Goal: Information Seeking & Learning: Learn about a topic

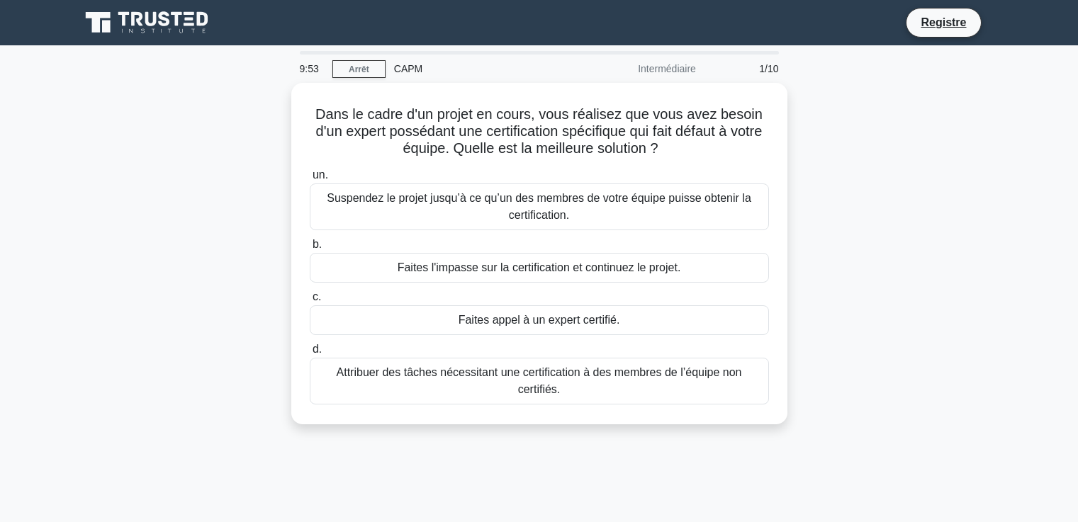
click at [927, 289] on div "Dans le cadre d'un projet en cours, vous réalisez que vous avez besoin d'un exp…" at bounding box center [540, 262] width 936 height 359
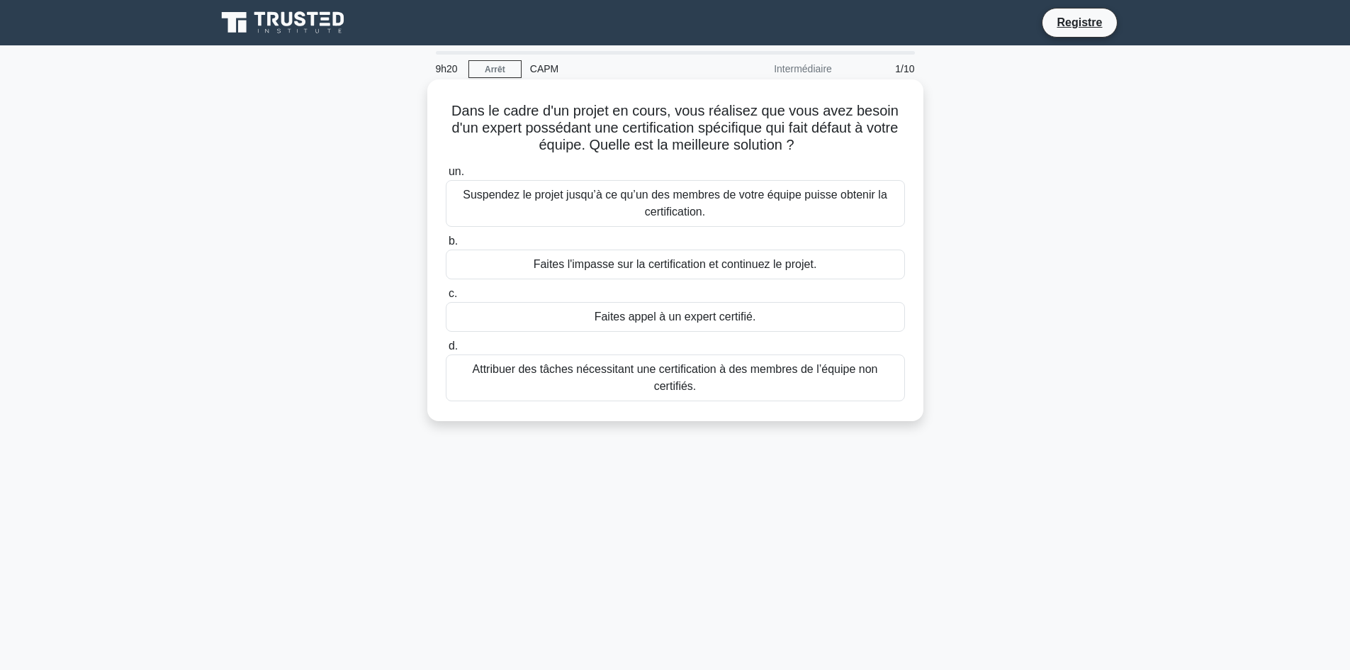
click at [692, 320] on font "Faites appel à un expert certifié." at bounding box center [676, 316] width 162 height 12
click at [446, 298] on input "c. Faites appel à un expert certifié." at bounding box center [446, 293] width 0 height 9
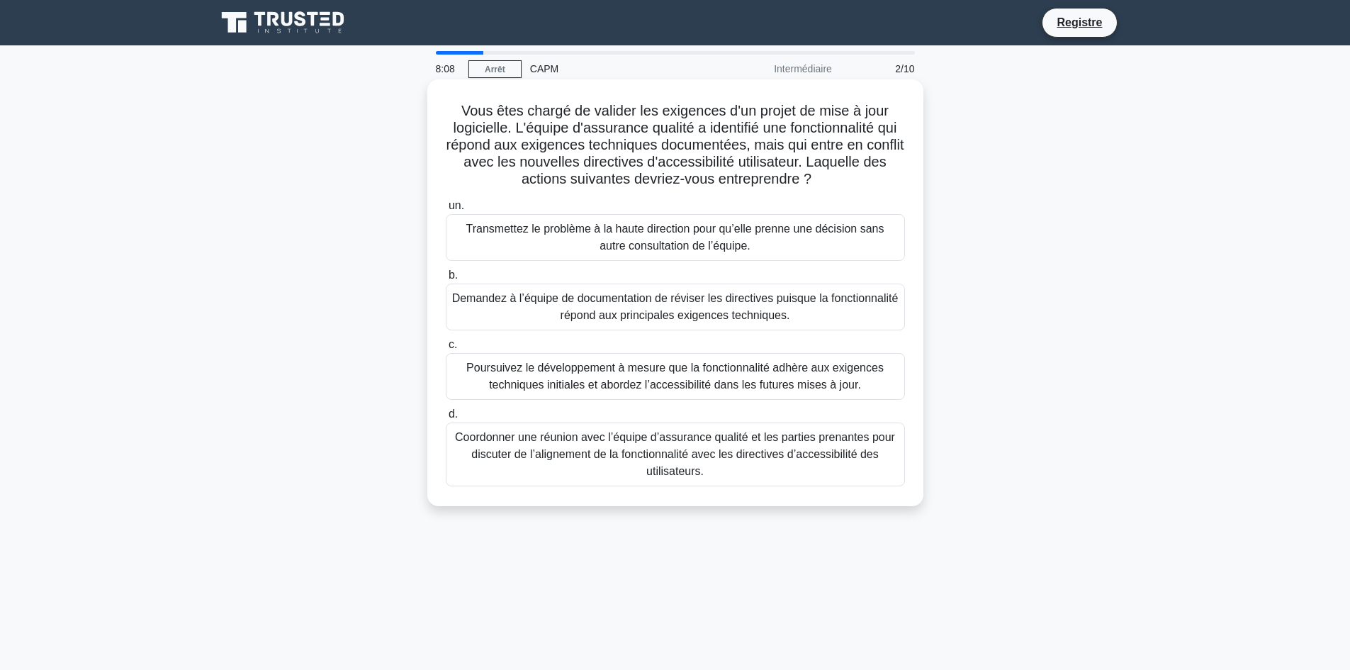
click at [734, 451] on font "Coordonner une réunion avec l’équipe d’assurance qualité et les parties prenant…" at bounding box center [675, 454] width 440 height 46
click at [446, 419] on input "d. Coordonner une réunion avec l’équipe d’assurance qualité et les parties pren…" at bounding box center [446, 414] width 0 height 9
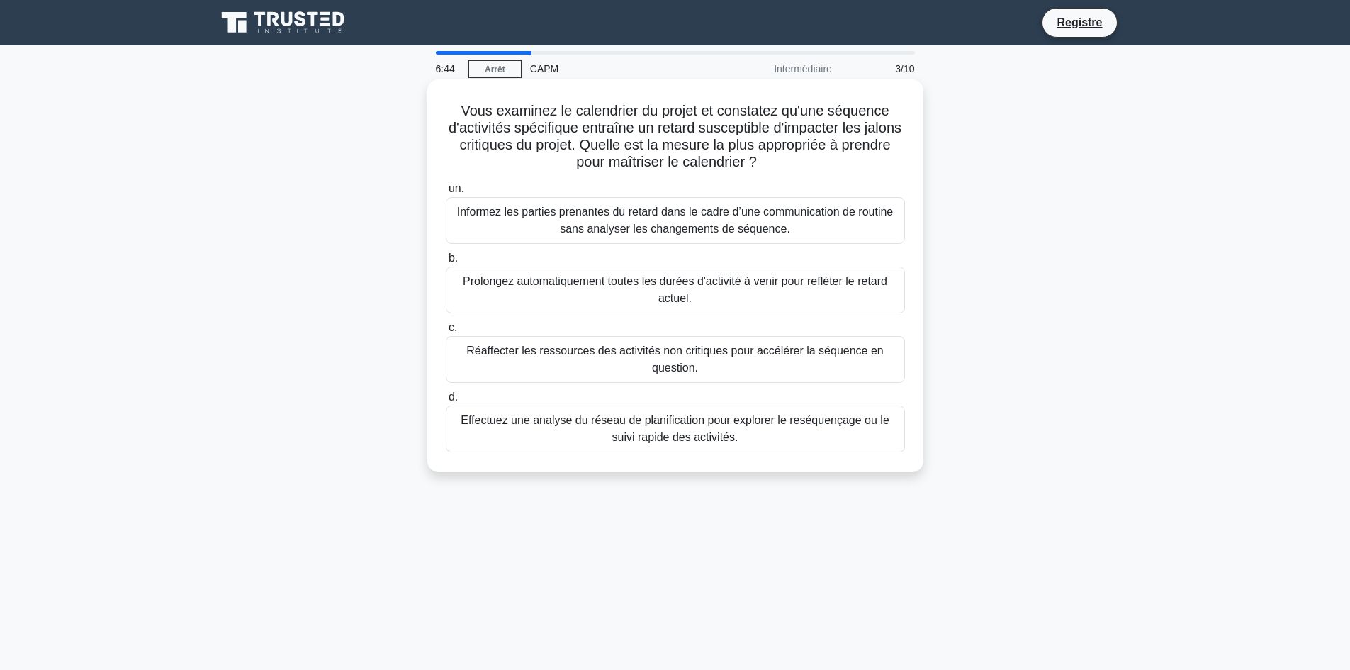
click at [660, 359] on font "Réaffecter les ressources des activités non critiques pour accélérer la séquenc…" at bounding box center [675, 359] width 447 height 34
click at [446, 332] on input "c. Réaffecter les ressources des activités non critiques pour accélérer la séqu…" at bounding box center [446, 327] width 0 height 9
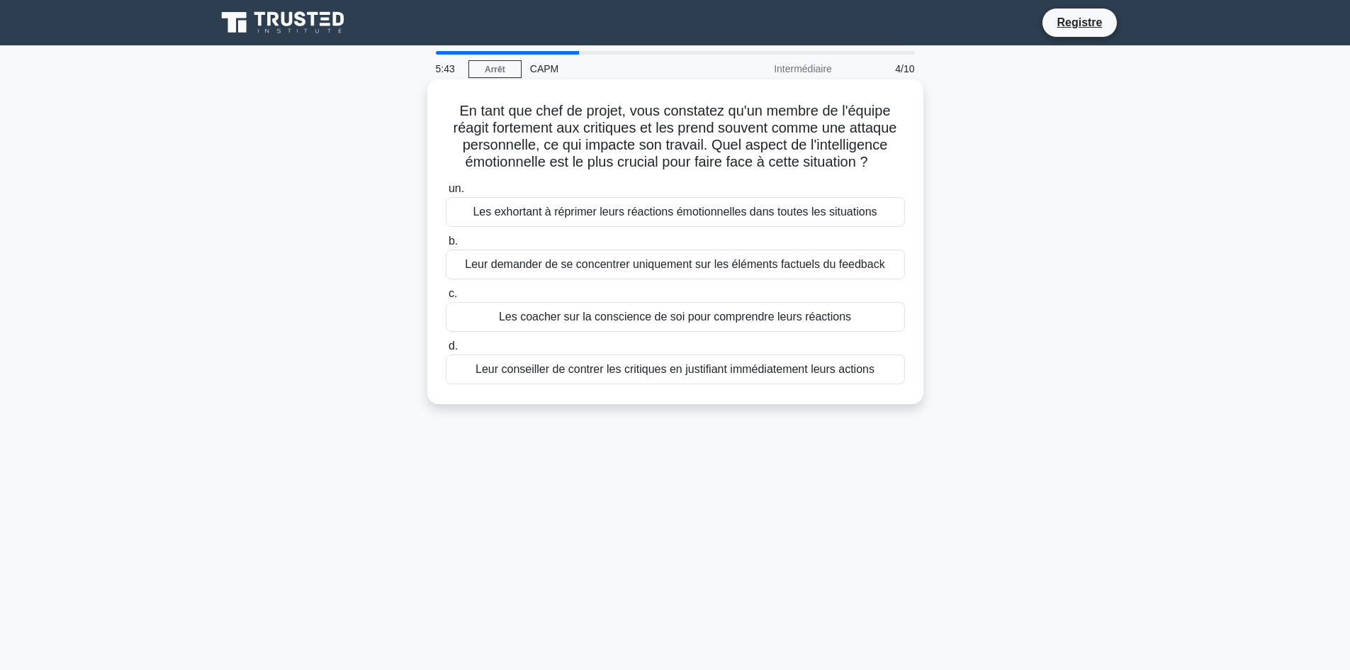
click at [727, 321] on font "Les coacher sur la conscience de soi pour comprendre leurs réactions" at bounding box center [675, 316] width 352 height 12
click at [446, 298] on input "c. Les coacher sur la conscience de soi pour comprendre leurs réactions" at bounding box center [446, 293] width 0 height 9
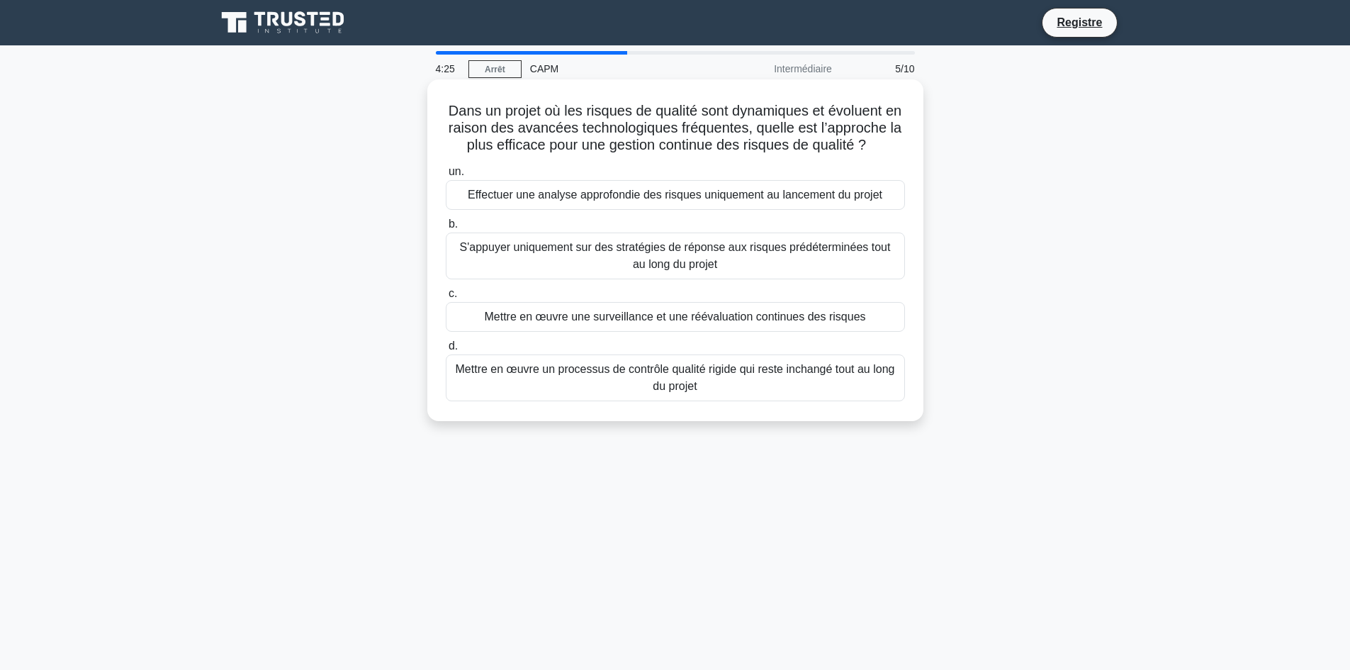
click at [715, 322] on font "Mettre en œuvre une surveillance et une réévaluation continues des risques" at bounding box center [674, 316] width 381 height 12
click at [446, 298] on input "c. Mettre en œuvre une surveillance et une réévaluation continues des risques" at bounding box center [446, 293] width 0 height 9
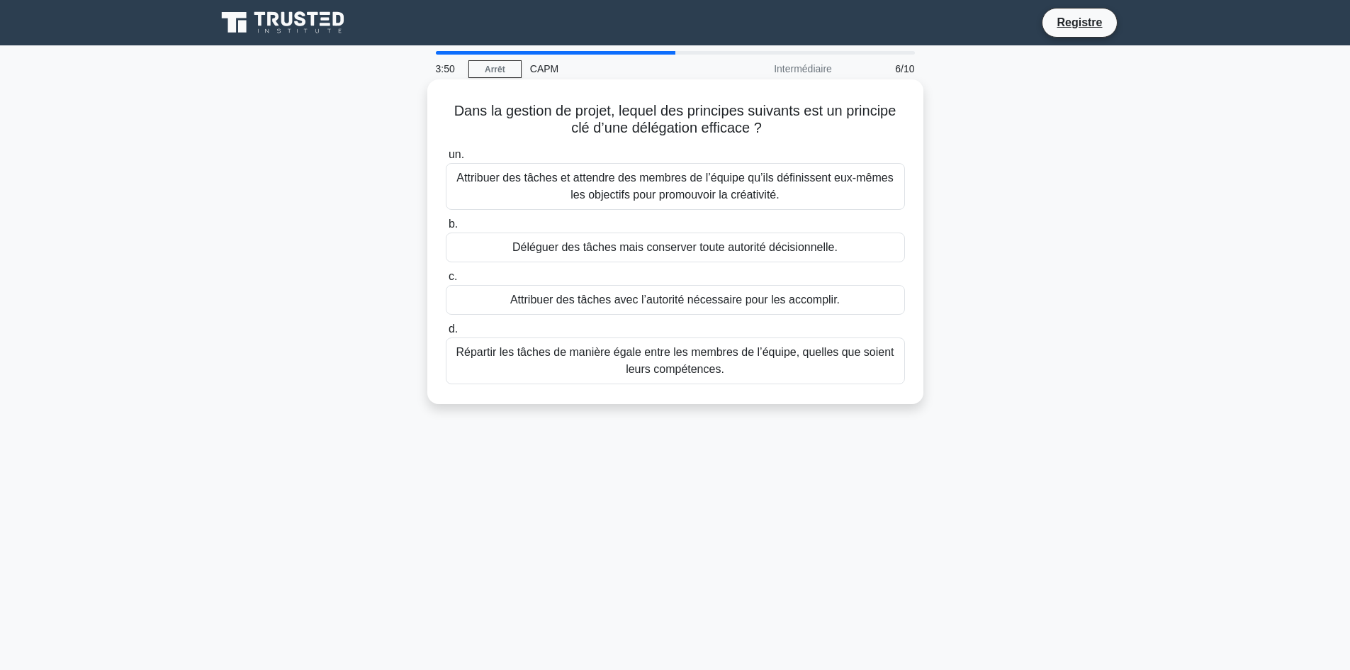
click at [800, 292] on font "Attribuer des tâches avec l’autorité nécessaire pour les accomplir." at bounding box center [675, 299] width 330 height 17
click at [446, 281] on input "c. Attribuer des tâches avec l’autorité nécessaire pour les accomplir." at bounding box center [446, 276] width 0 height 9
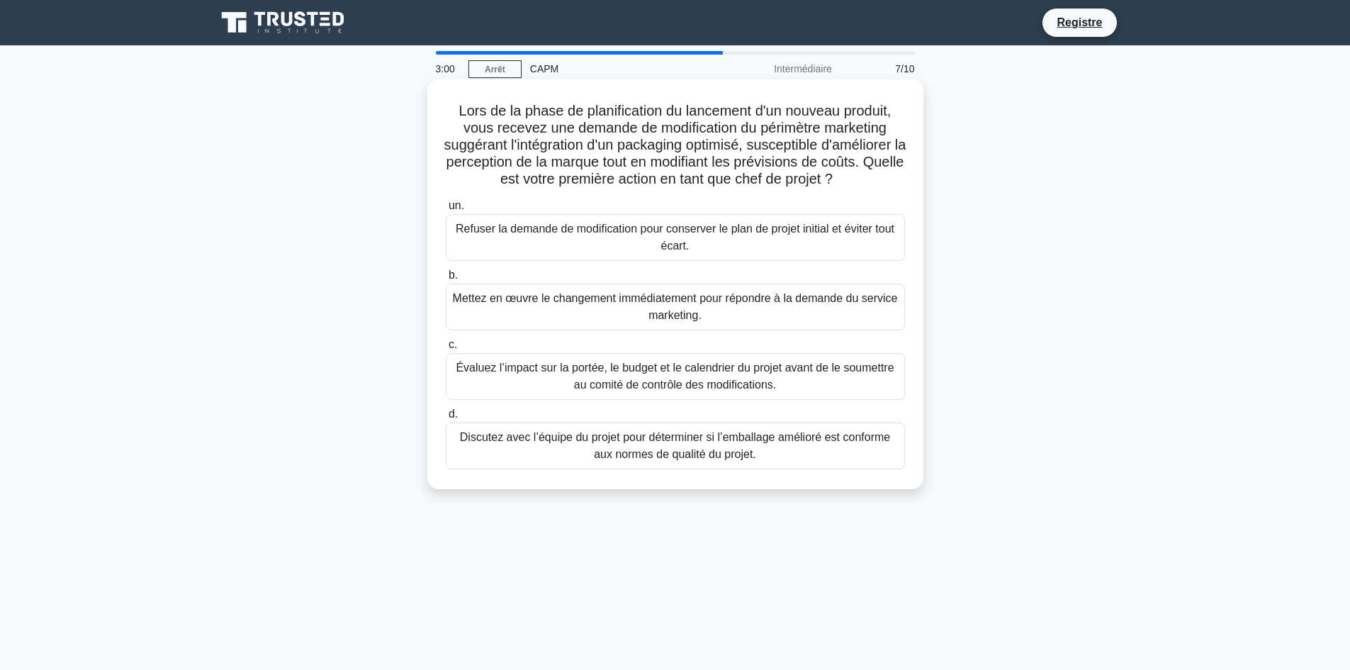
click at [724, 387] on font "Évaluez l’impact sur la portée, le budget et le calendrier du projet avant de l…" at bounding box center [675, 375] width 438 height 29
click at [446, 349] on input "c. Évaluez l’impact sur la portée, le budget et le calendrier du projet avant d…" at bounding box center [446, 344] width 0 height 9
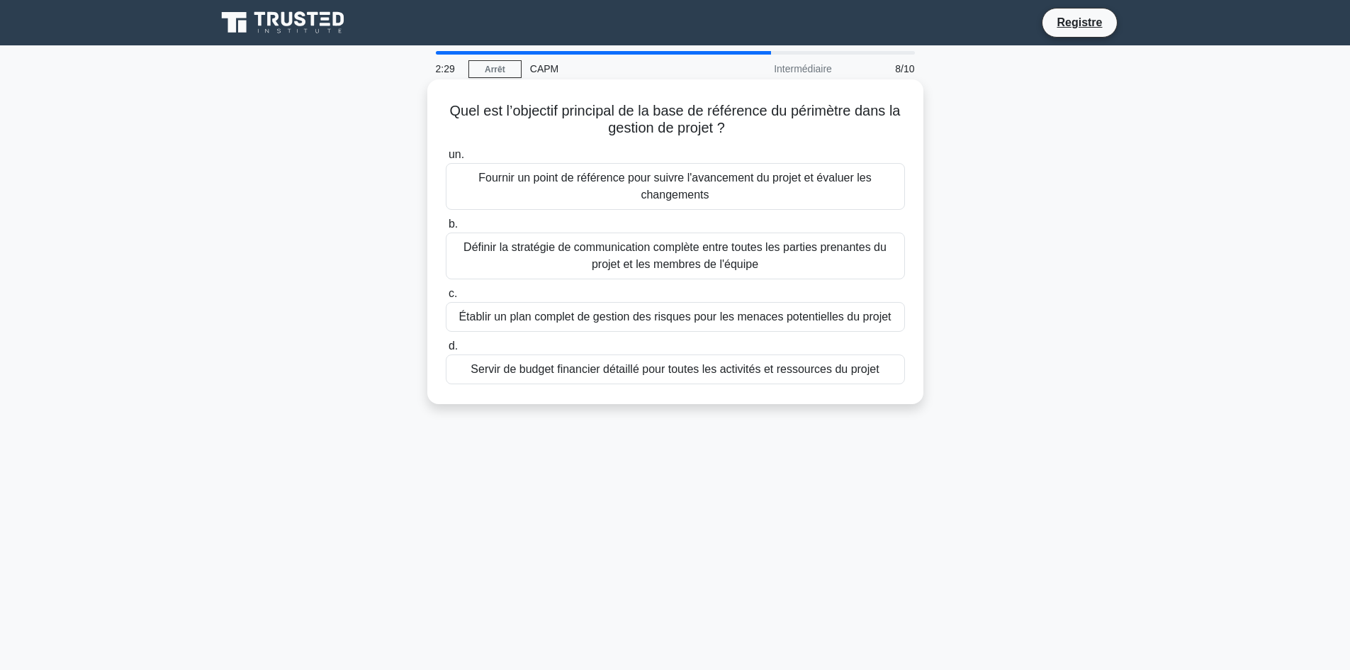
click at [587, 189] on font "Fournir un point de référence pour suivre l'avancement du projet et évaluer les…" at bounding box center [675, 186] width 447 height 34
click at [446, 159] on input "un. Fournir un point de référence pour suivre l'avancement du projet et évaluer…" at bounding box center [446, 154] width 0 height 9
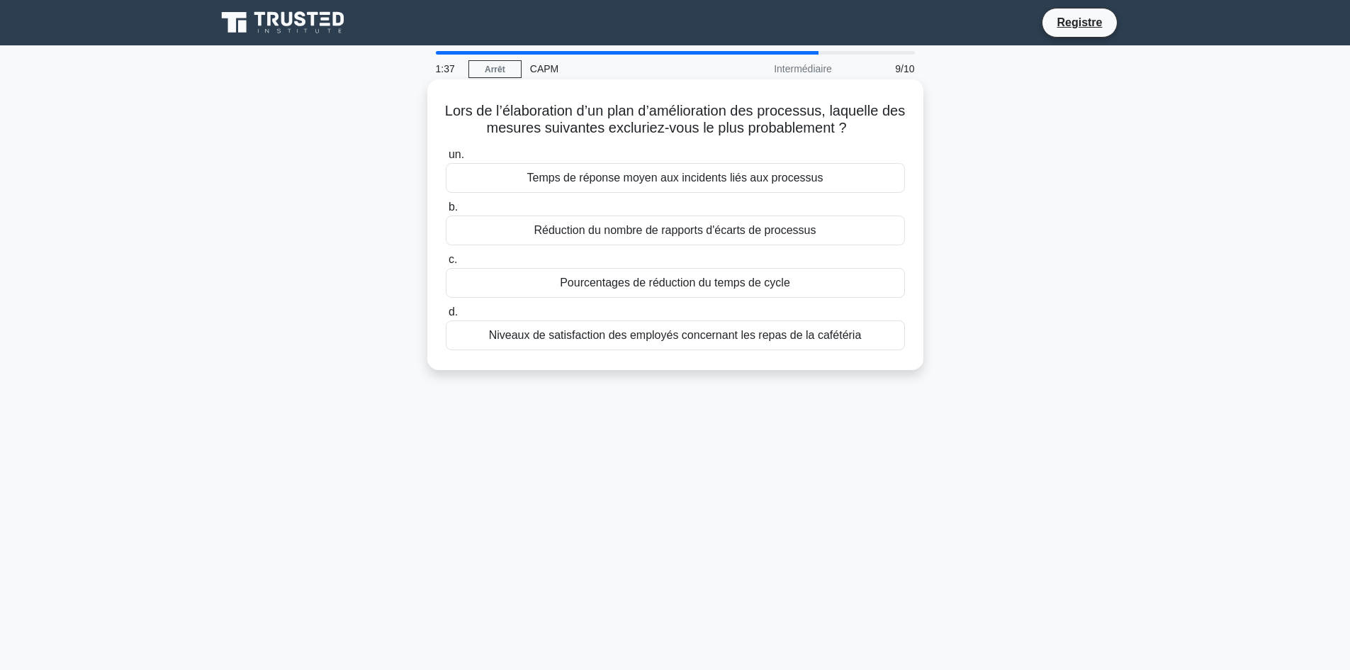
click at [694, 173] on font "Temps de réponse moyen aux incidents liés aux processus" at bounding box center [675, 178] width 296 height 12
click at [446, 159] on input "un. Temps de réponse moyen aux incidents liés aux processus" at bounding box center [446, 154] width 0 height 9
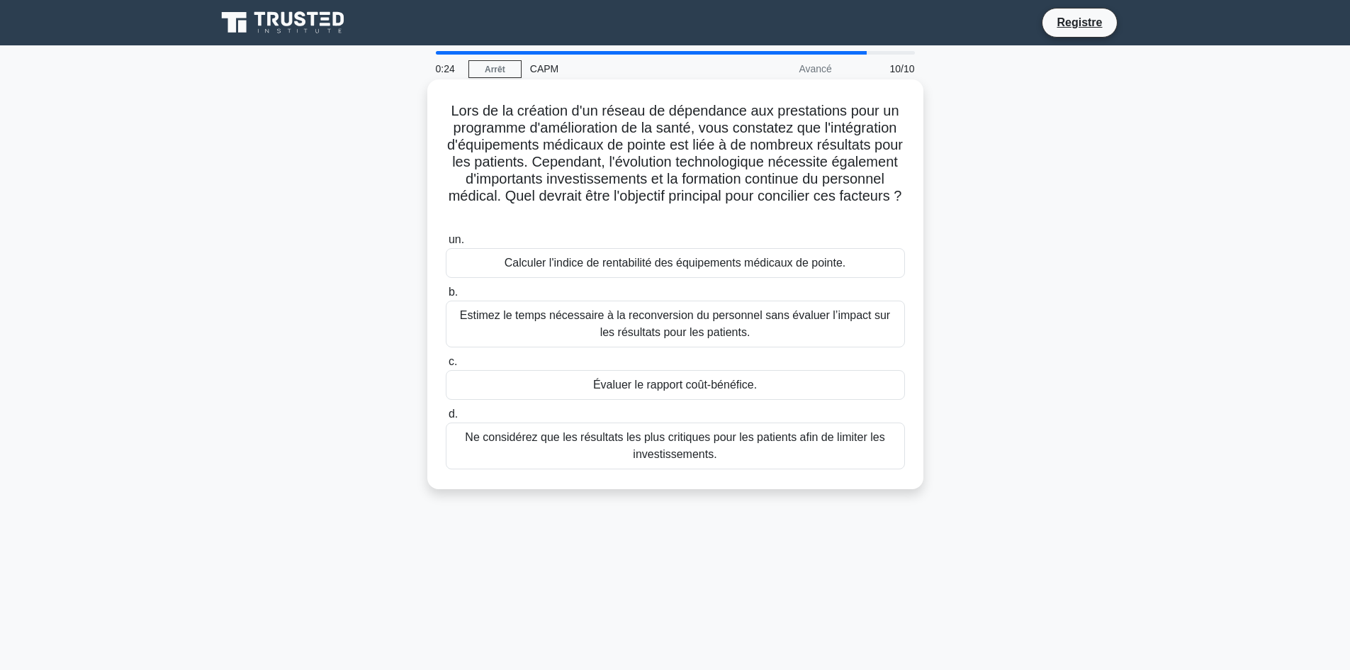
click at [661, 259] on font "Calculer l'indice de rentabilité des équipements médicaux de pointe." at bounding box center [676, 263] width 342 height 12
click at [446, 245] on input "un. Calculer l'indice de rentabilité des équipements médicaux de pointe." at bounding box center [446, 239] width 0 height 9
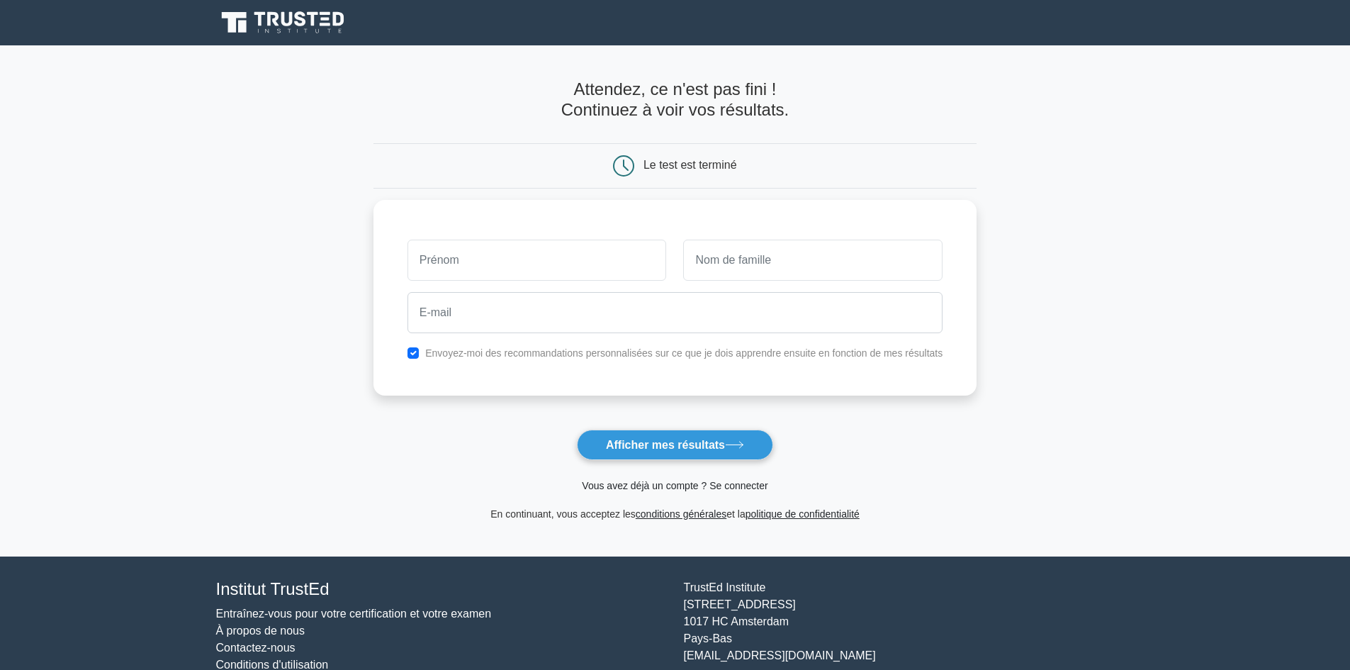
click at [739, 482] on font "Vous avez déjà un compte ? Se connecter" at bounding box center [675, 485] width 186 height 11
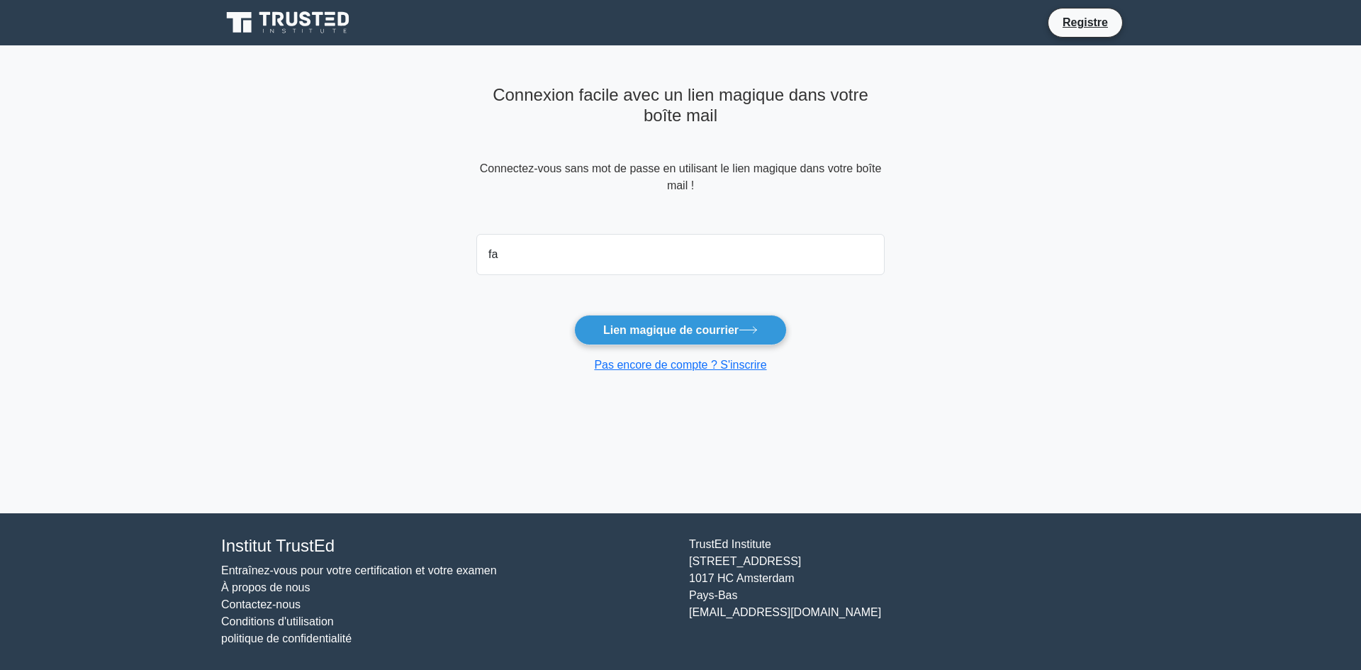
type input "fatoumatagandobah@gmail.com"
click at [675, 333] on font "Lien magique de courrier" at bounding box center [670, 330] width 135 height 12
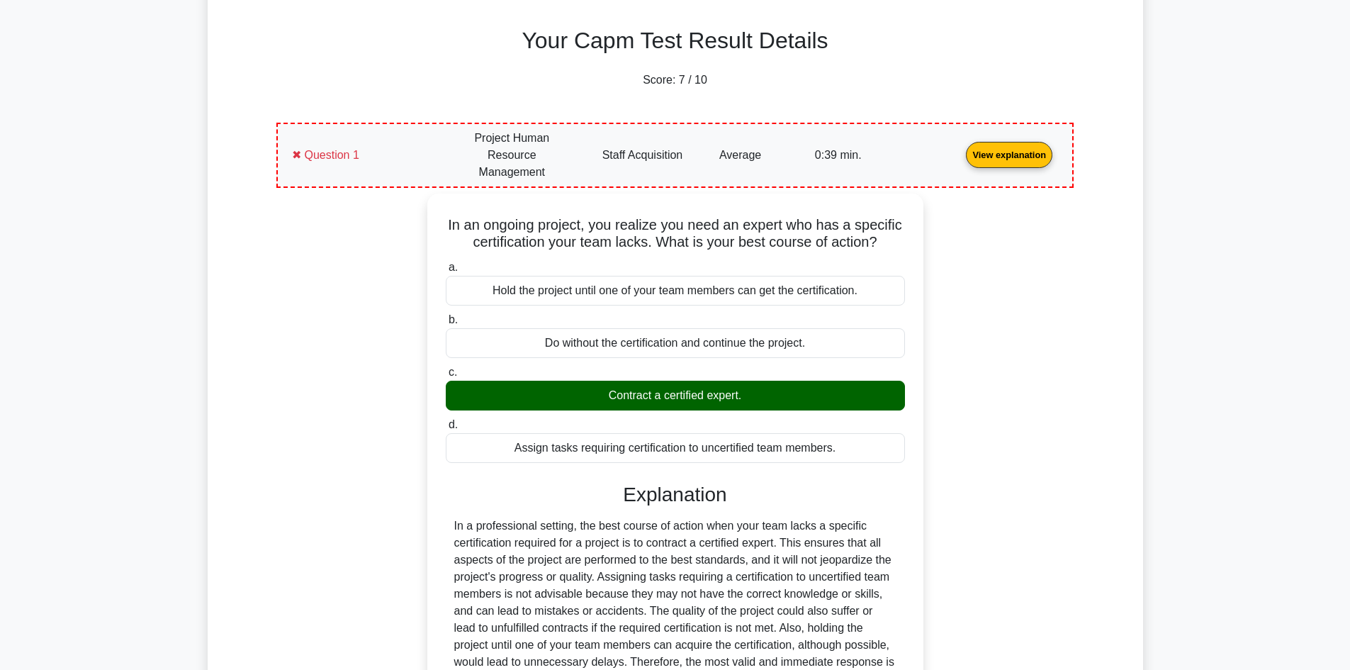
scroll to position [488, 0]
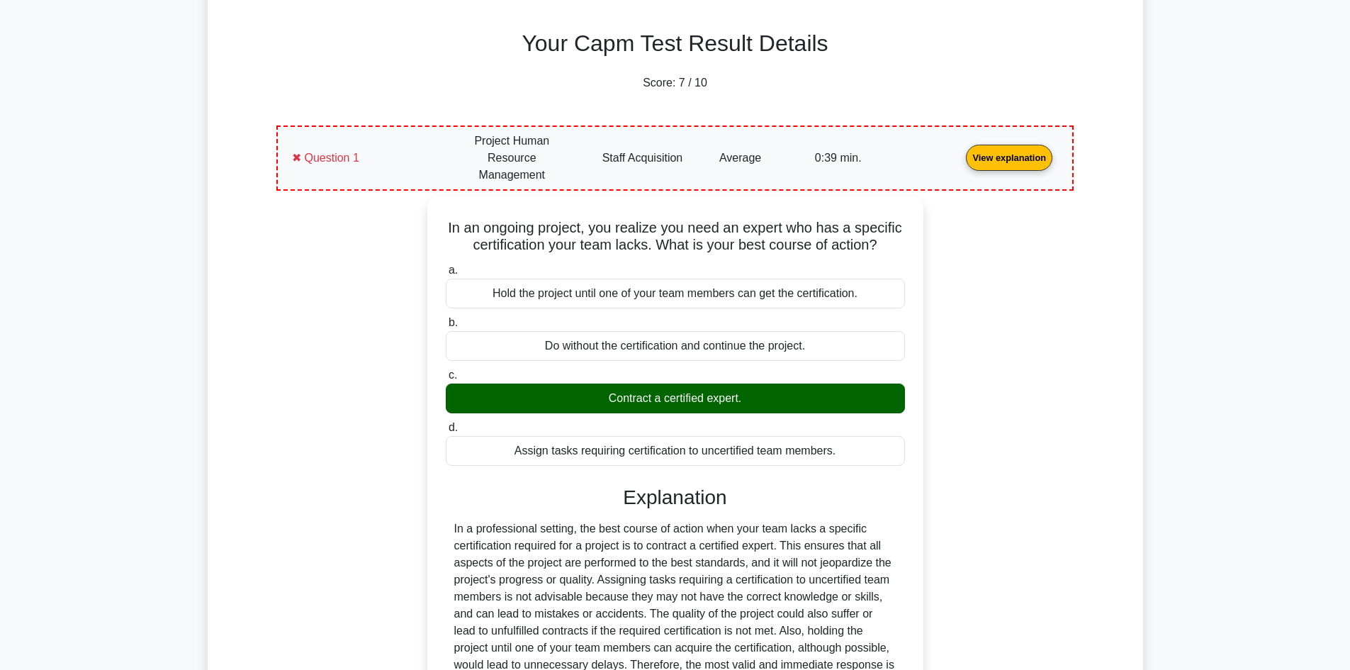
click at [1009, 151] on link "View explanation" at bounding box center [1009, 157] width 98 height 12
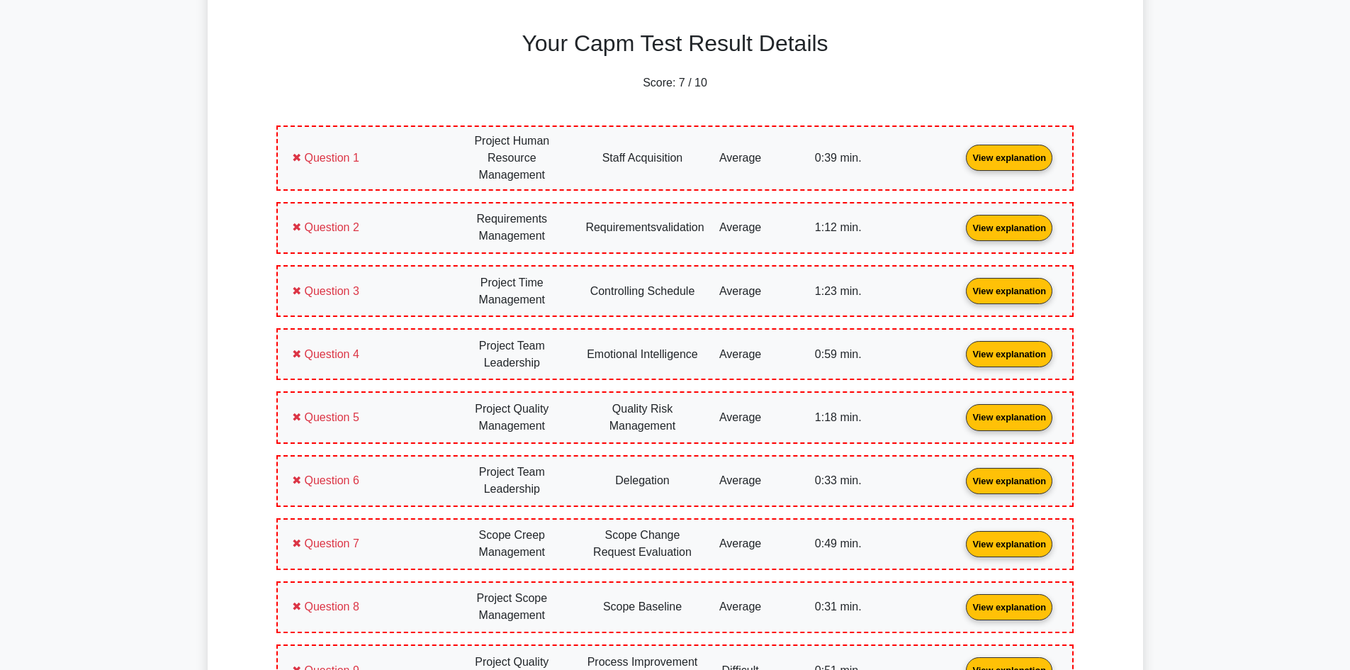
click at [1018, 224] on link "View explanation" at bounding box center [1009, 227] width 98 height 12
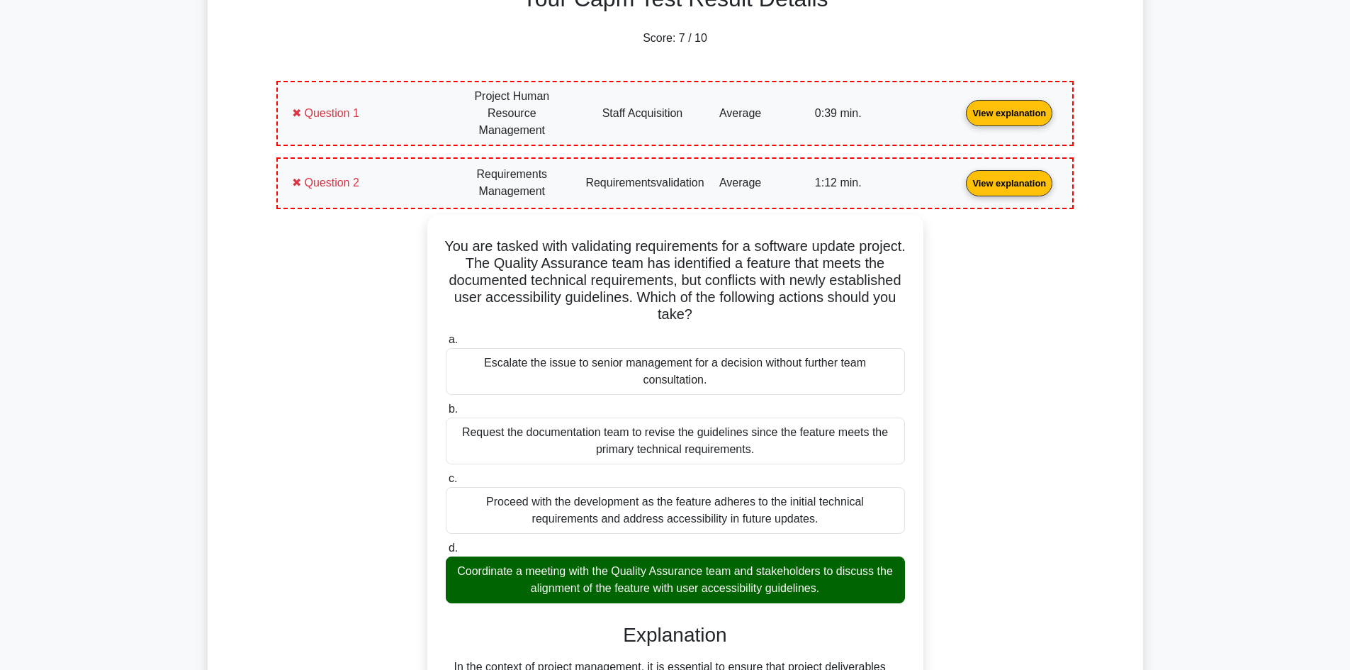
scroll to position [536, 0]
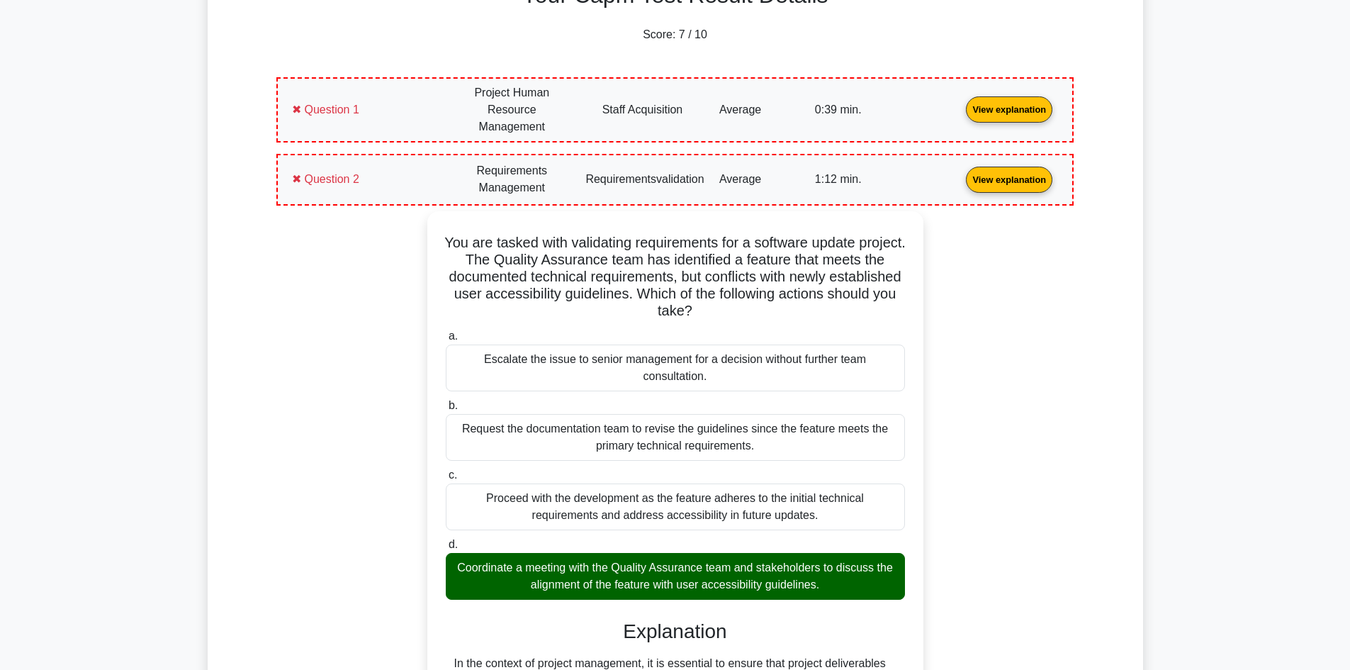
click at [1009, 175] on link "View explanation" at bounding box center [1009, 179] width 98 height 12
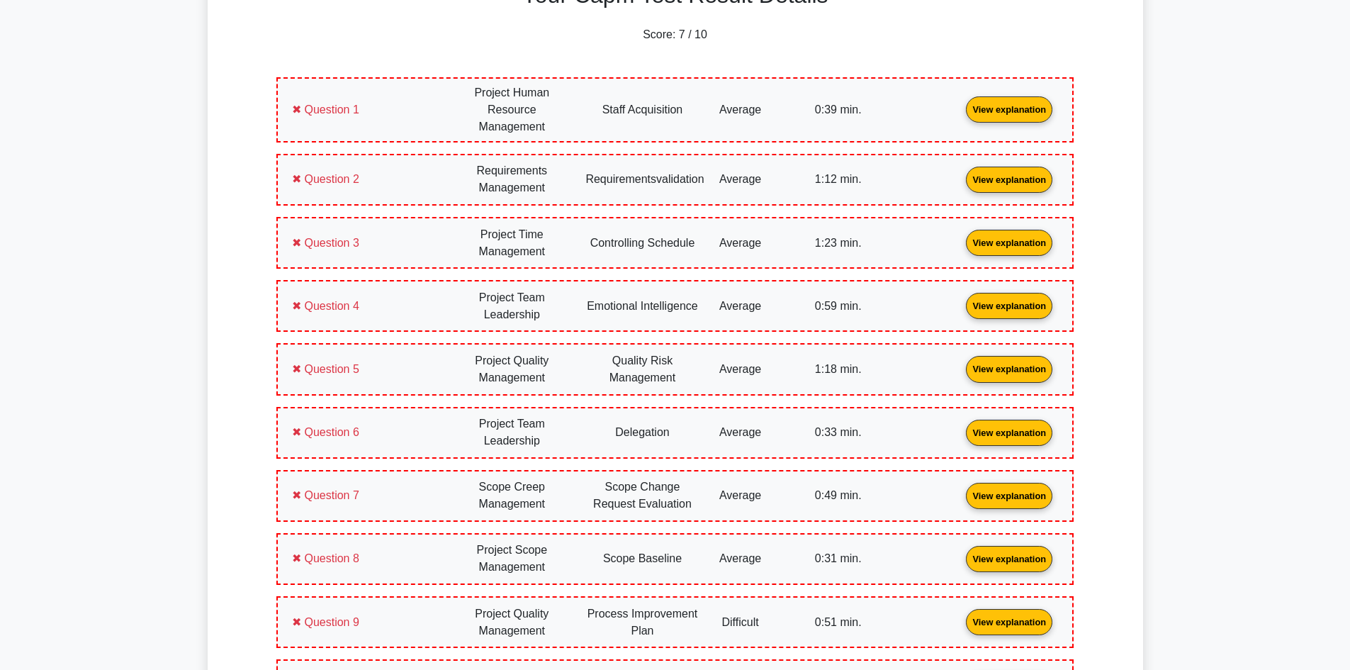
click at [1021, 241] on link "View explanation" at bounding box center [1009, 242] width 98 height 12
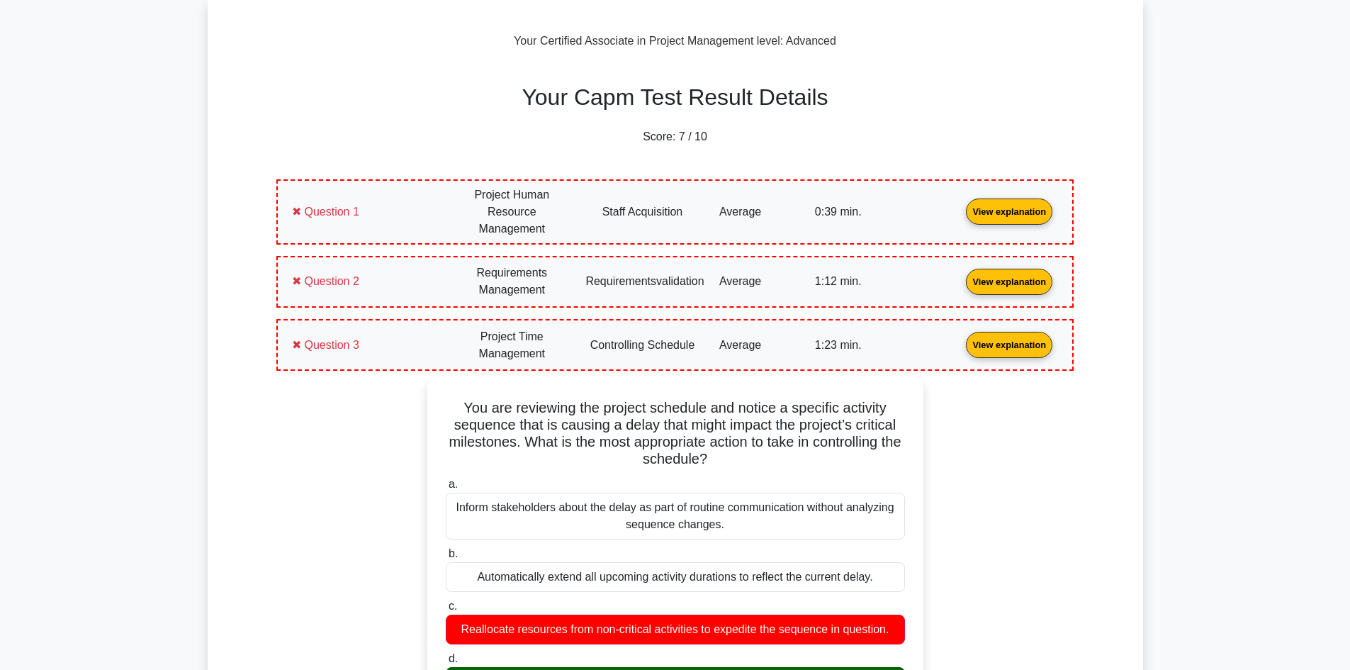
scroll to position [437, 0]
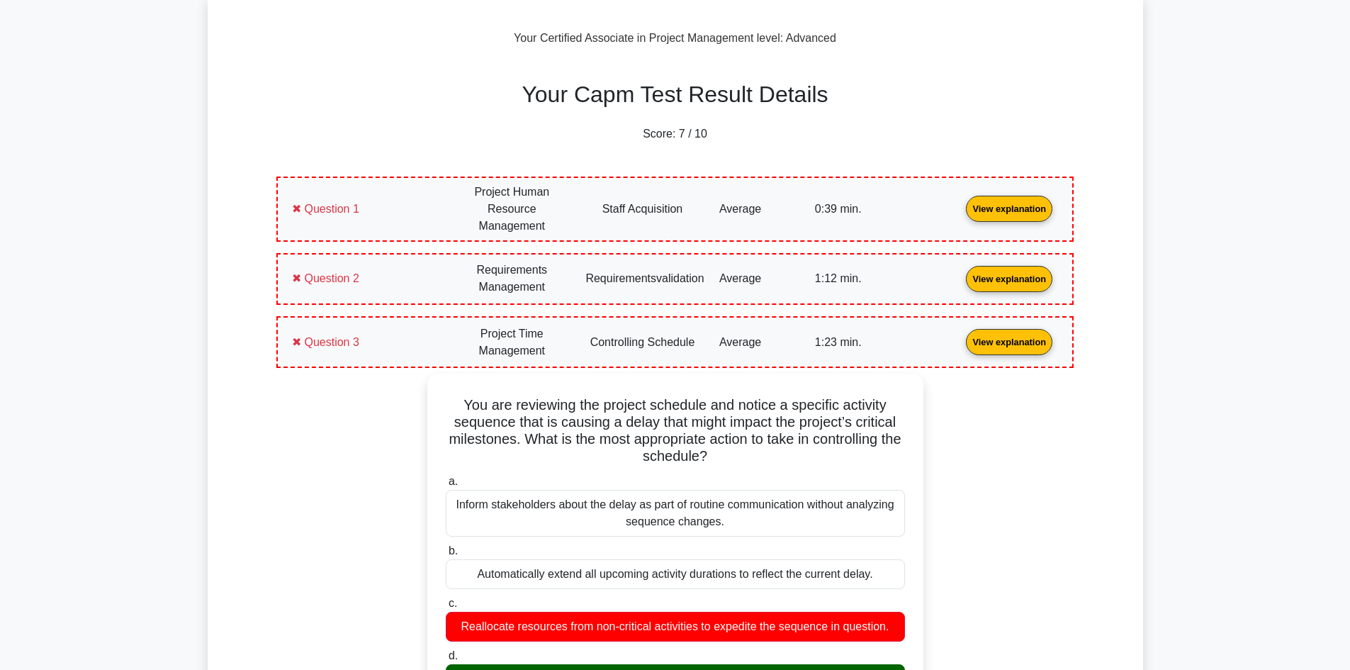
click at [1001, 338] on link "View explanation" at bounding box center [1009, 341] width 98 height 12
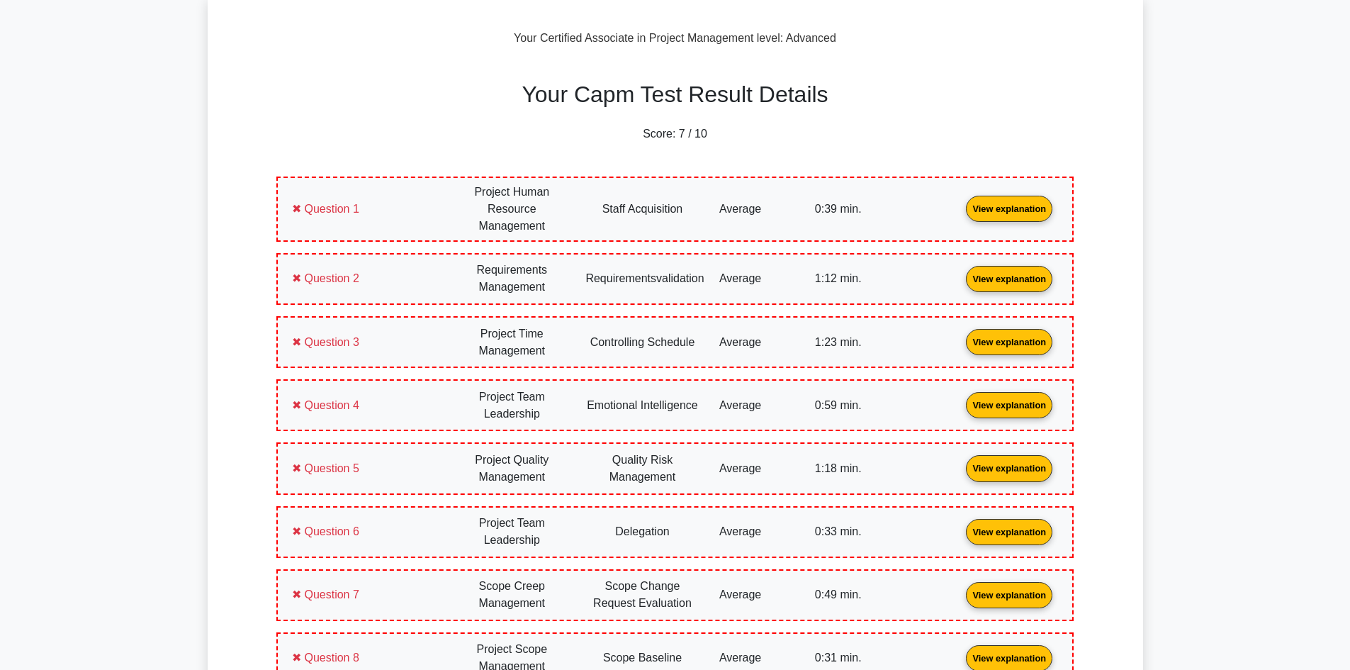
click at [1002, 410] on link "View explanation" at bounding box center [1009, 404] width 98 height 12
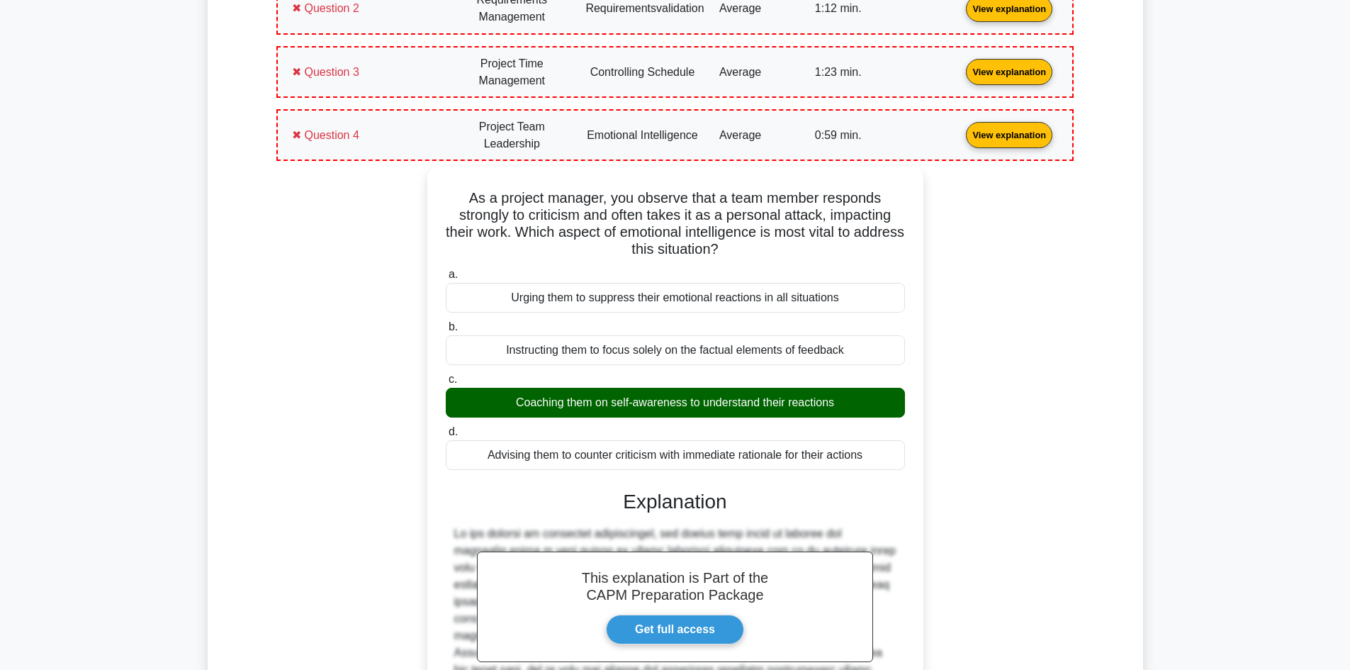
scroll to position [712, 0]
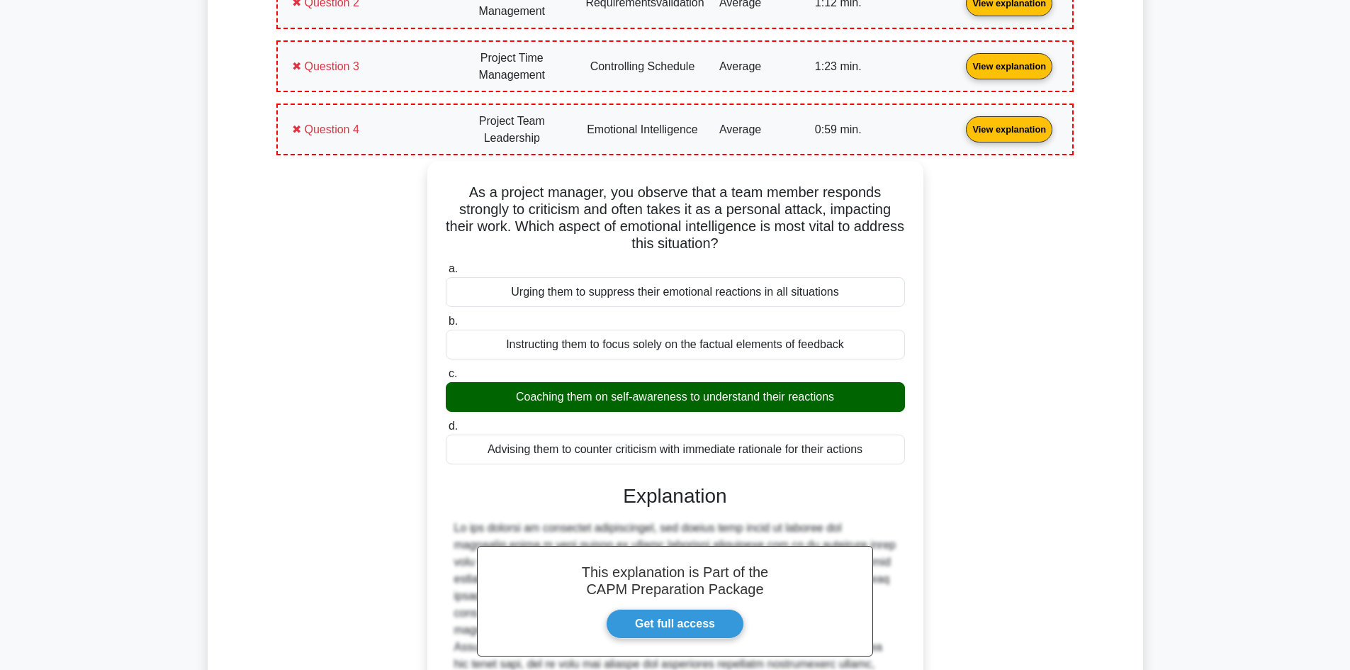
click at [1000, 128] on link "View explanation" at bounding box center [1009, 129] width 98 height 12
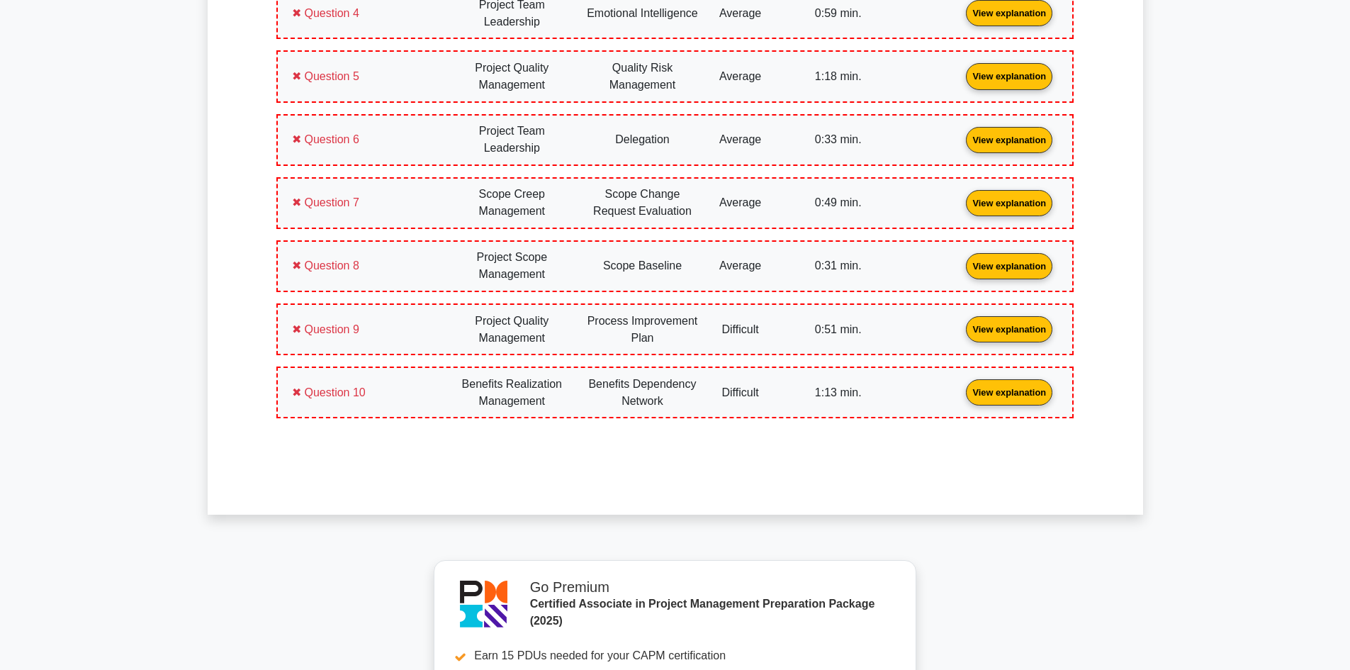
scroll to position [817, 0]
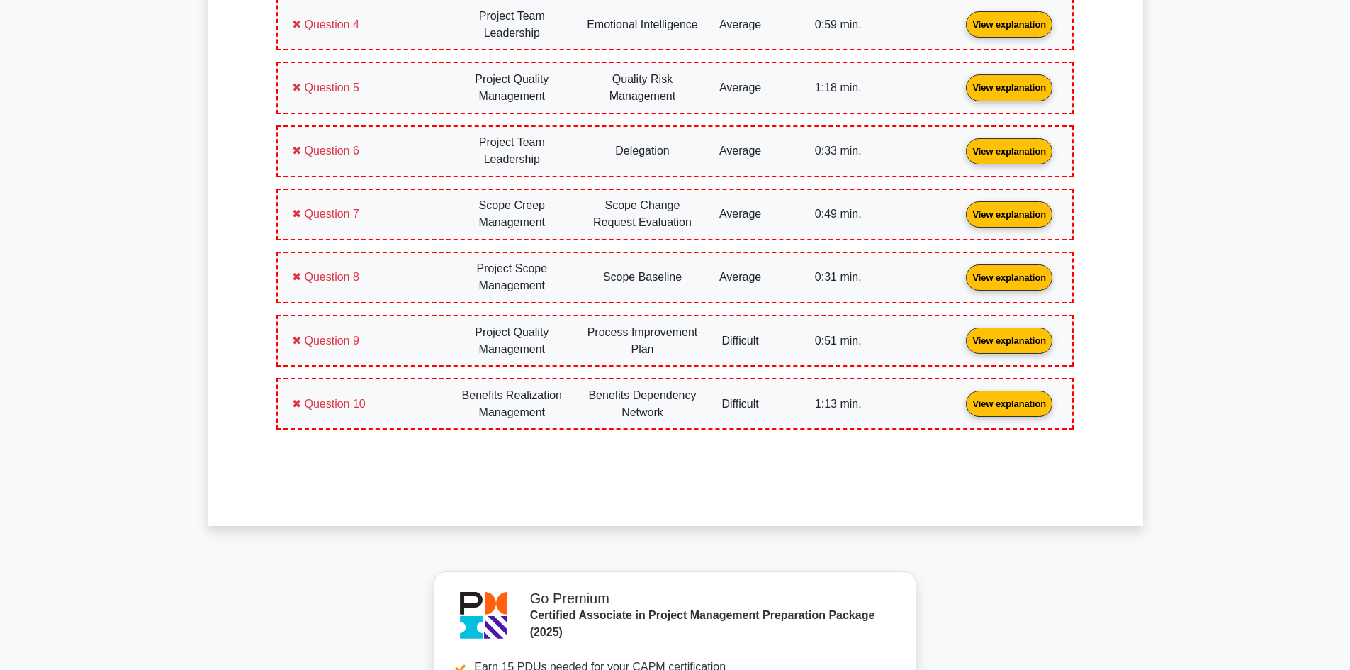
click at [1003, 401] on link "View explanation" at bounding box center [1009, 403] width 98 height 12
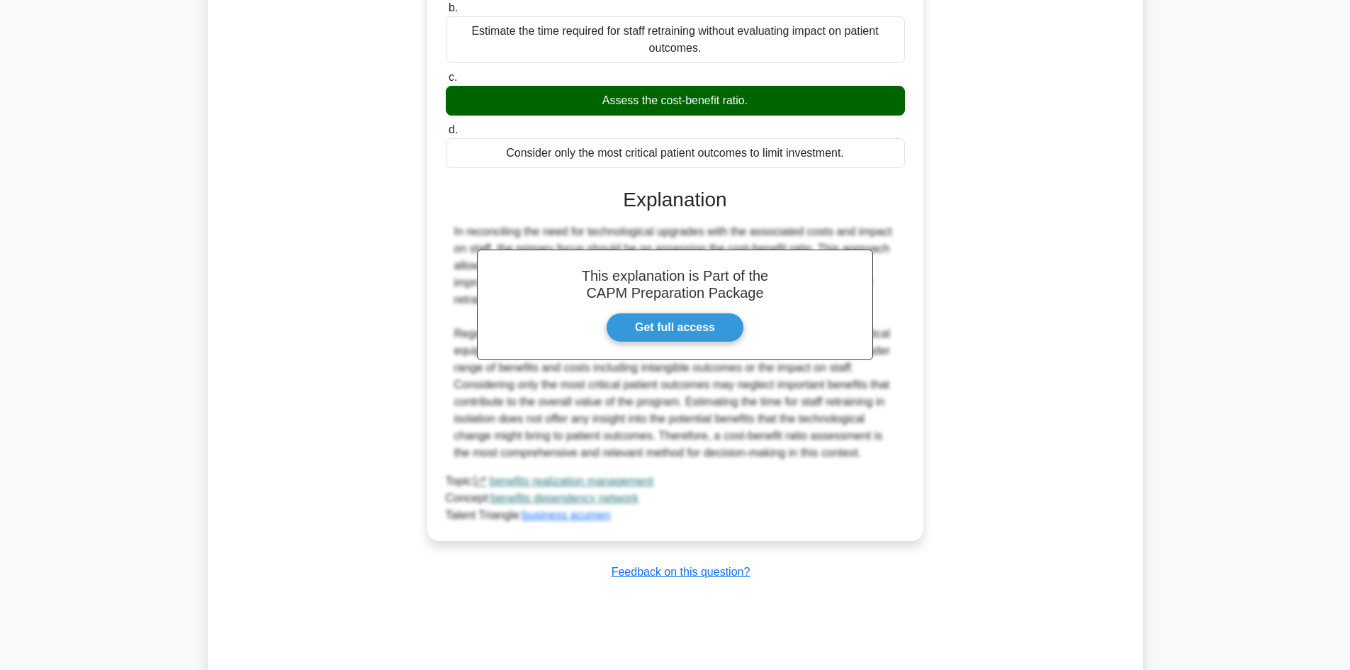
scroll to position [1118, 0]
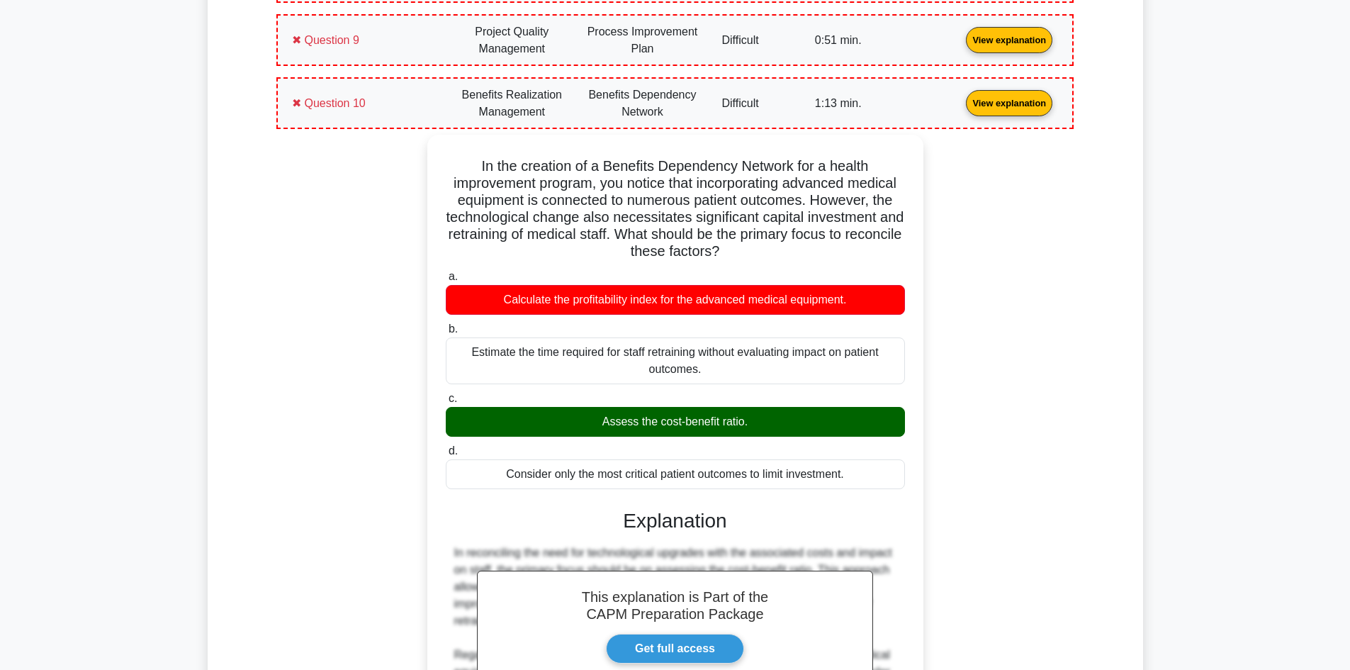
click at [999, 106] on link "View explanation" at bounding box center [1009, 102] width 98 height 12
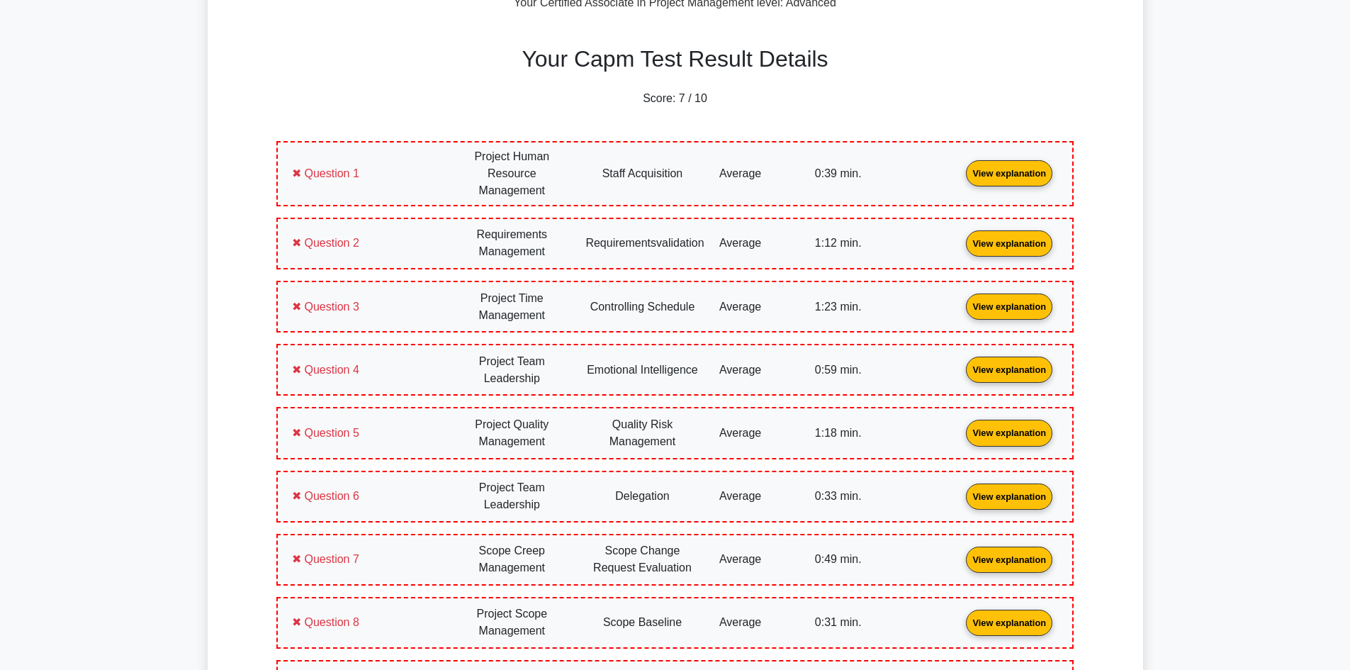
scroll to position [474, 0]
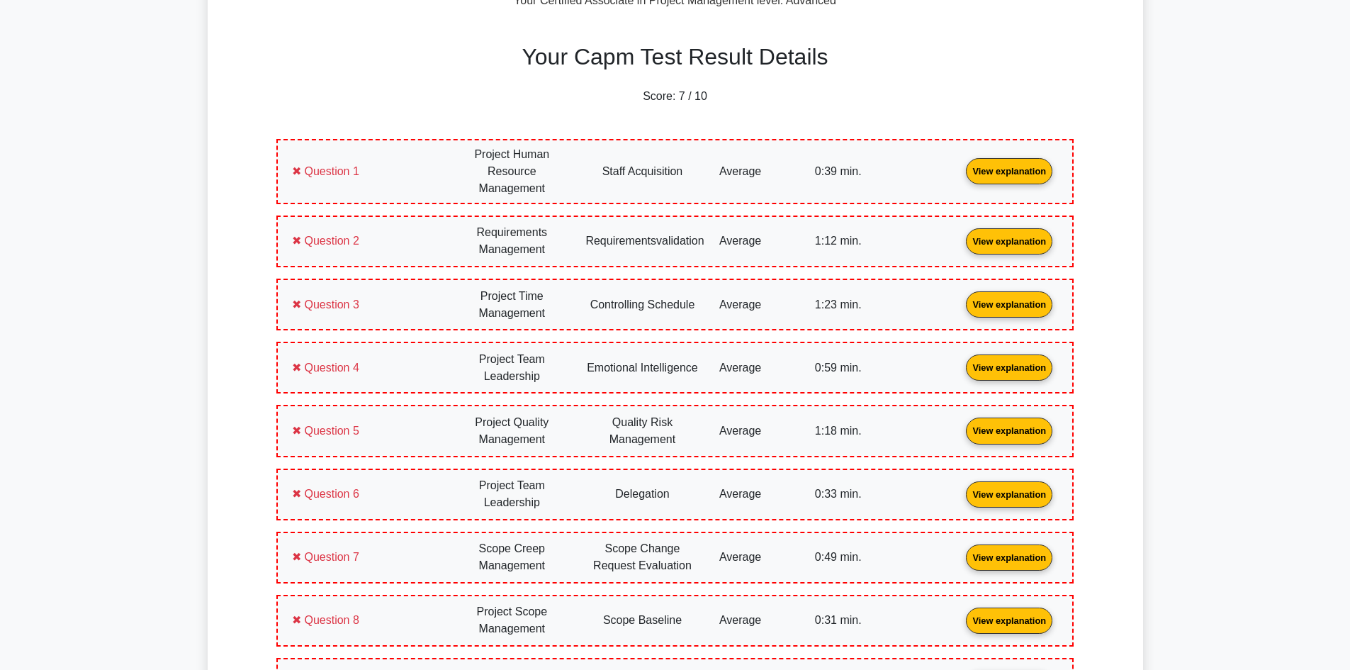
click at [996, 167] on link "View explanation" at bounding box center [1009, 170] width 98 height 12
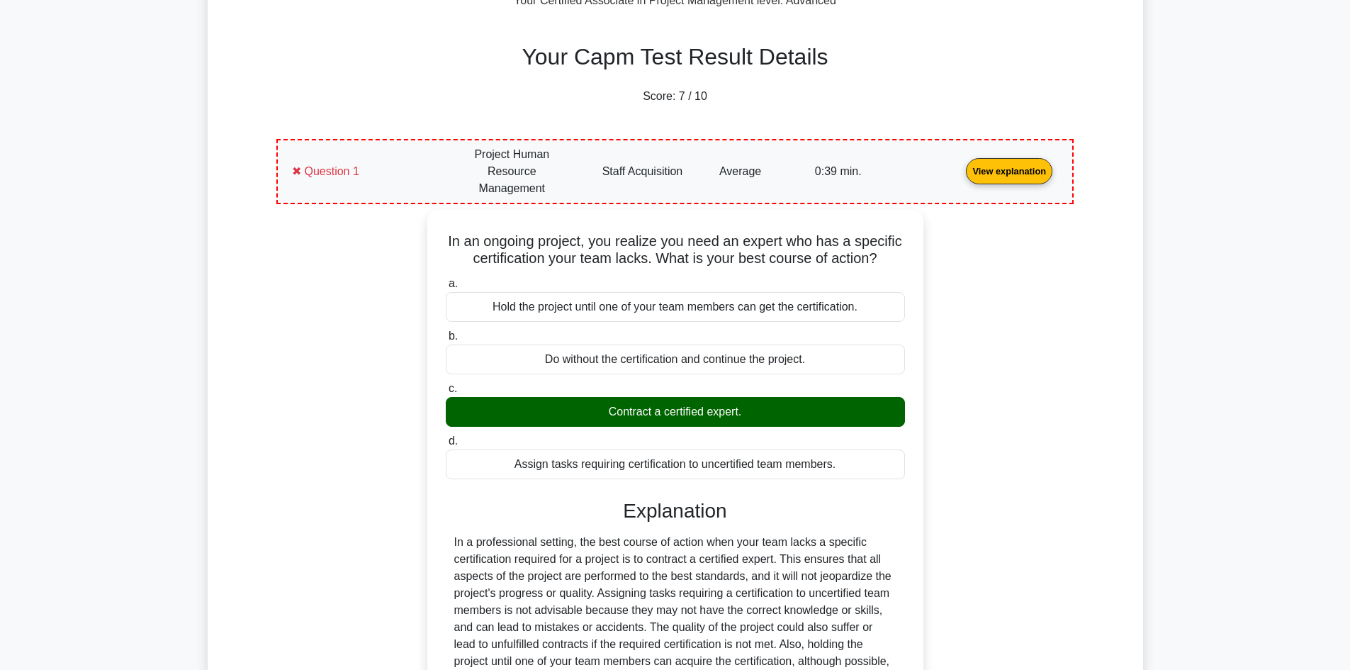
click at [996, 167] on link "View explanation" at bounding box center [1009, 170] width 98 height 12
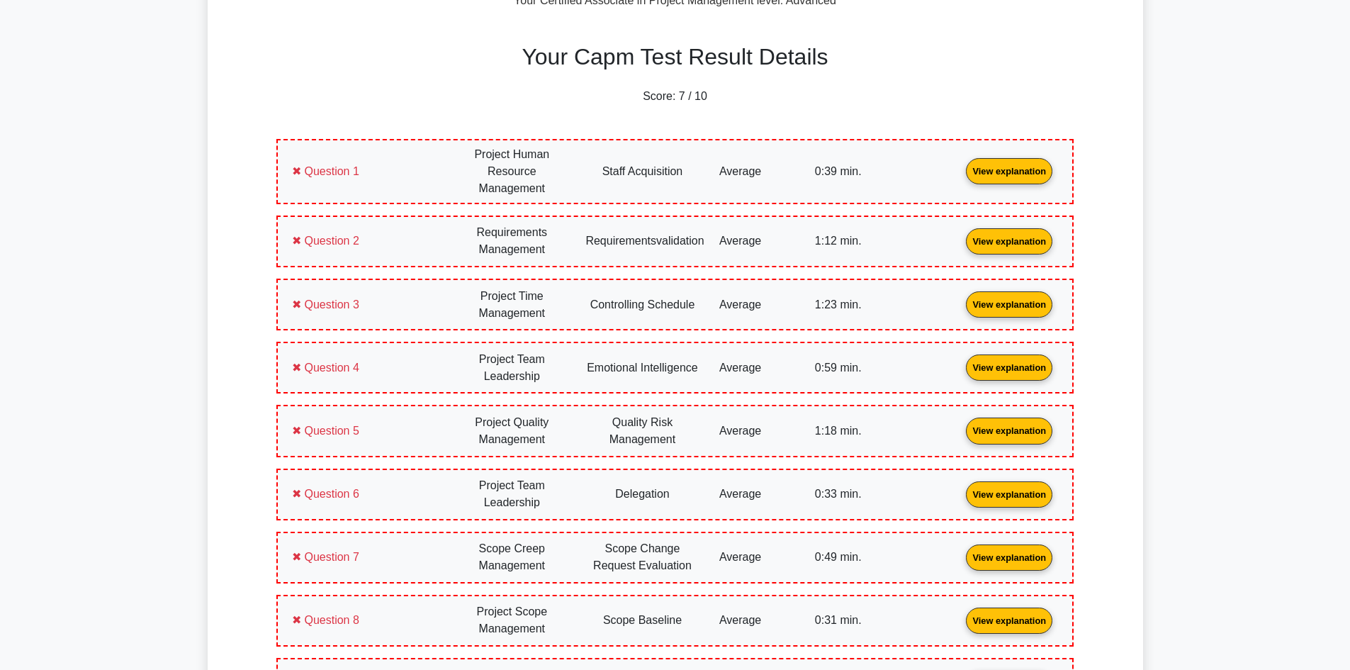
click at [1001, 235] on link "View explanation" at bounding box center [1009, 241] width 98 height 12
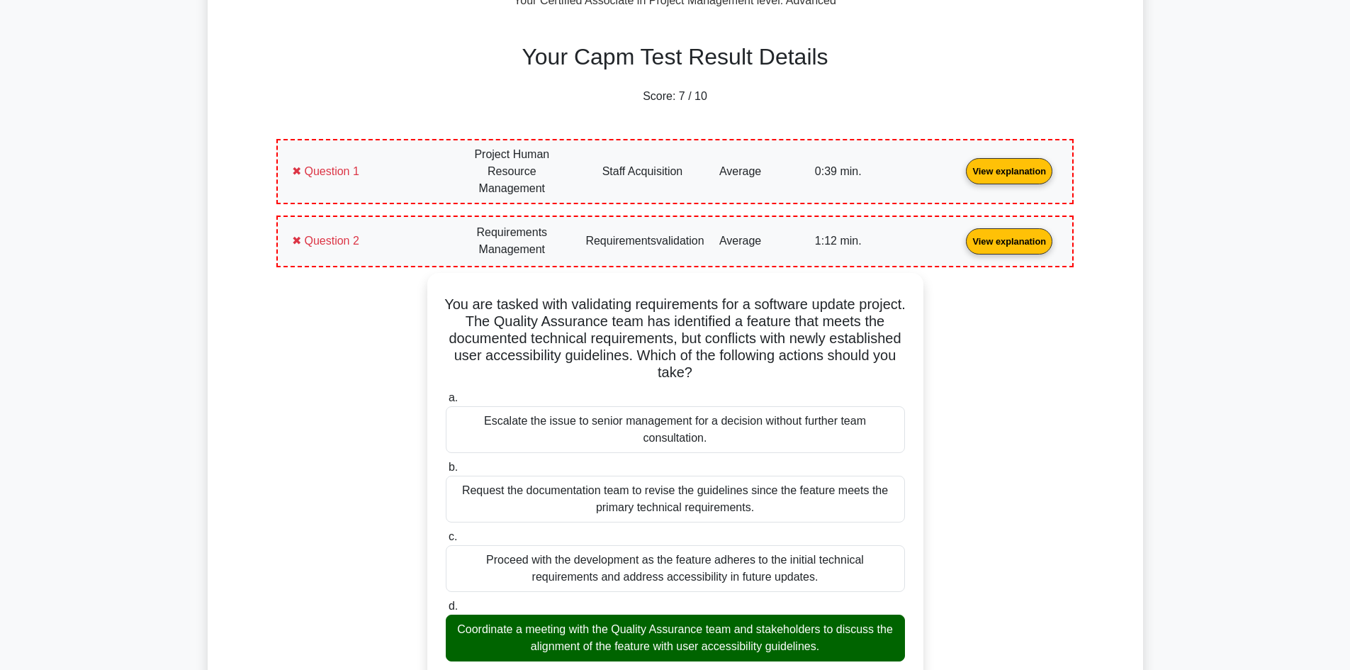
click at [1001, 235] on link "View explanation" at bounding box center [1009, 241] width 98 height 12
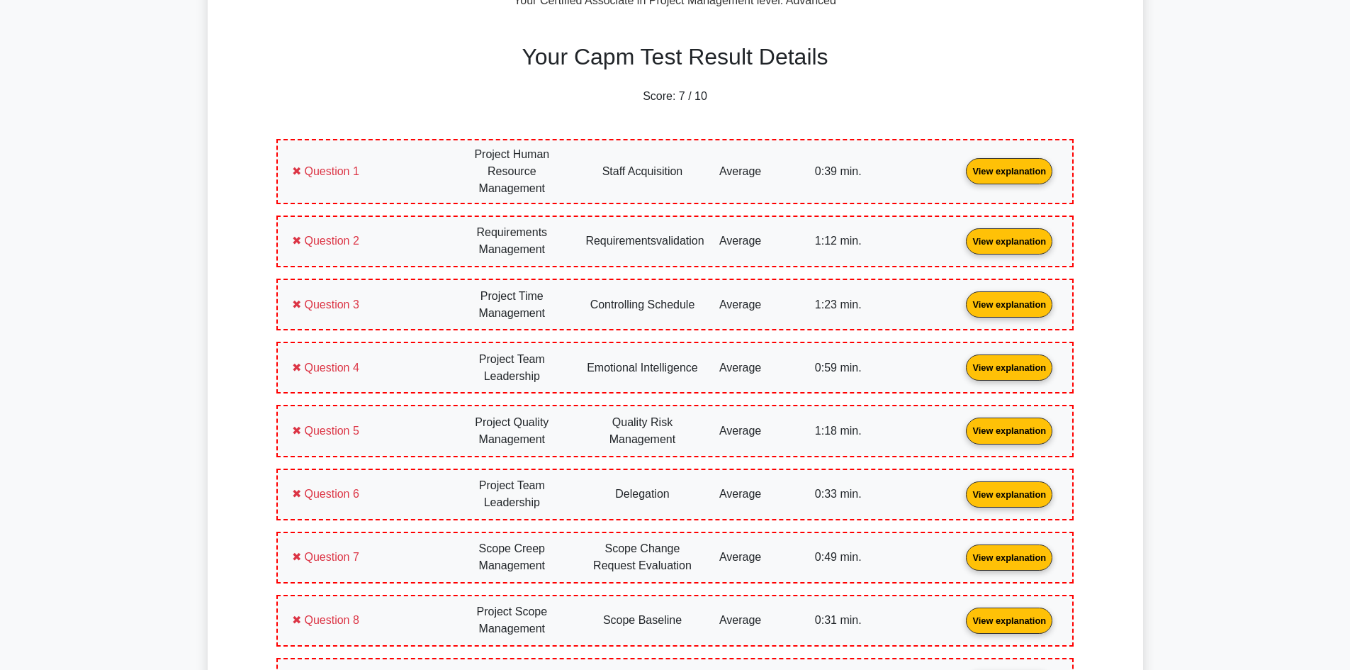
click at [1007, 300] on link "View explanation" at bounding box center [1009, 304] width 98 height 12
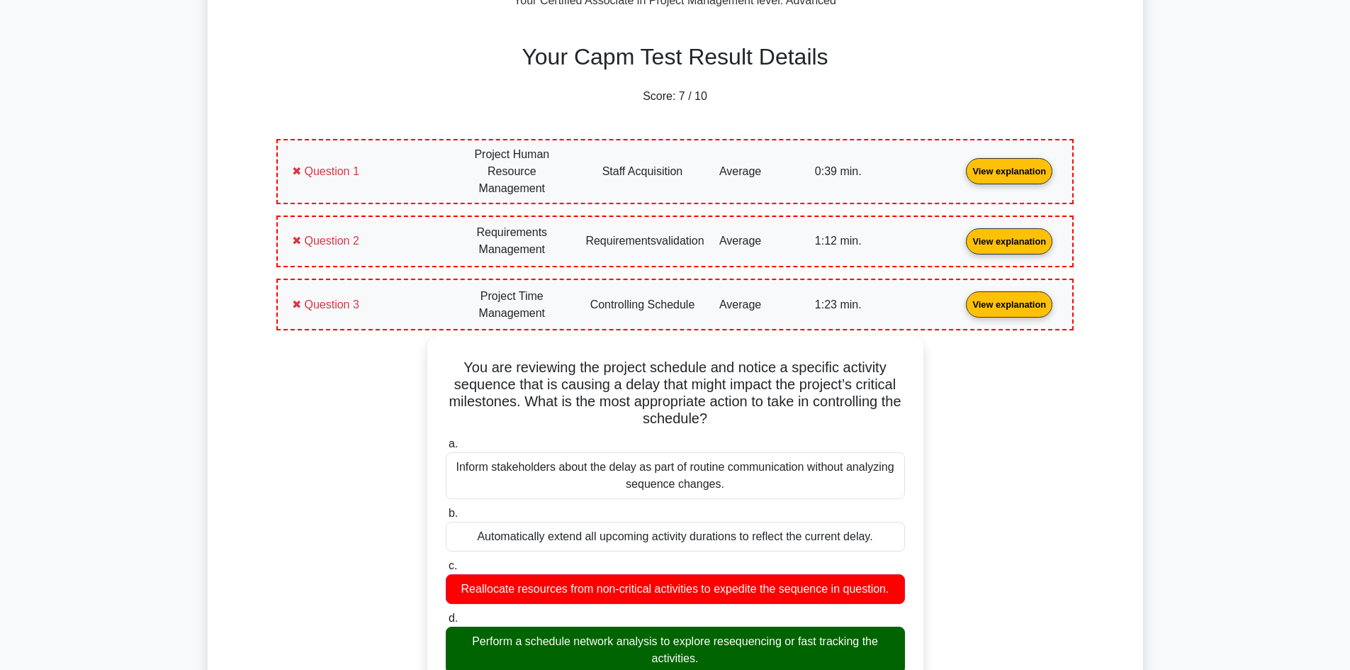
click at [1007, 300] on link "View explanation" at bounding box center [1009, 304] width 98 height 12
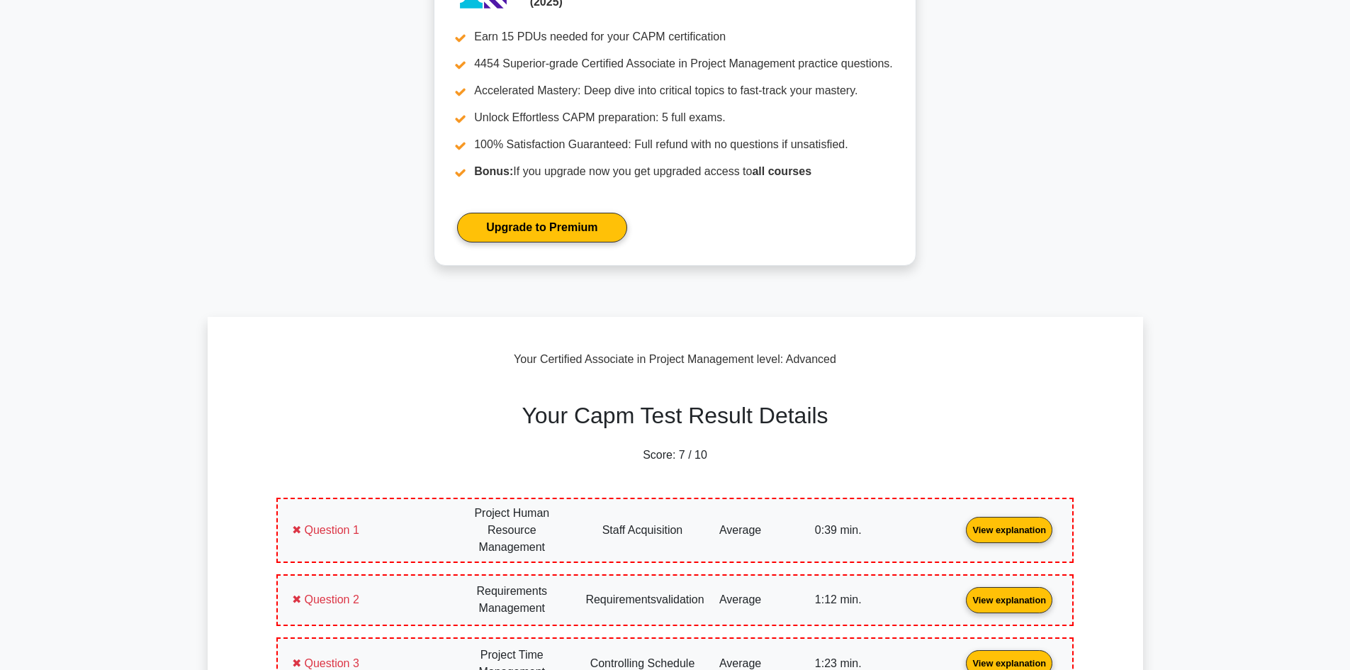
scroll to position [0, 0]
